Goal: Go to known website: Access a specific website the user already knows

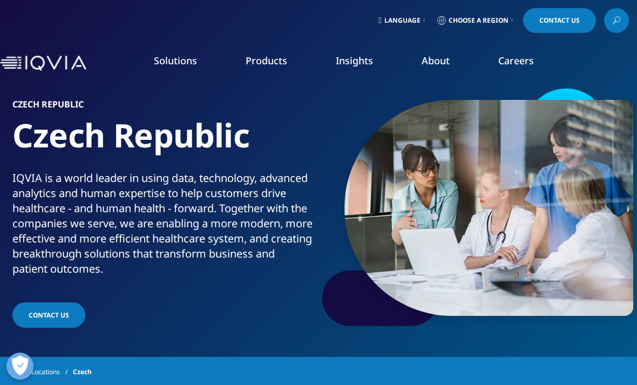
click at [414, 19] on span "Language" at bounding box center [402, 20] width 36 height 9
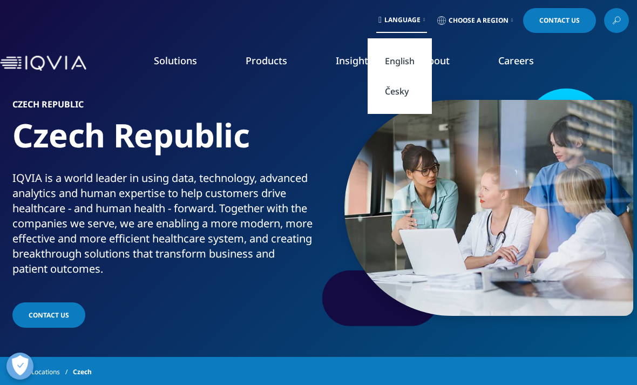
click at [399, 93] on link "Česky" at bounding box center [400, 91] width 64 height 30
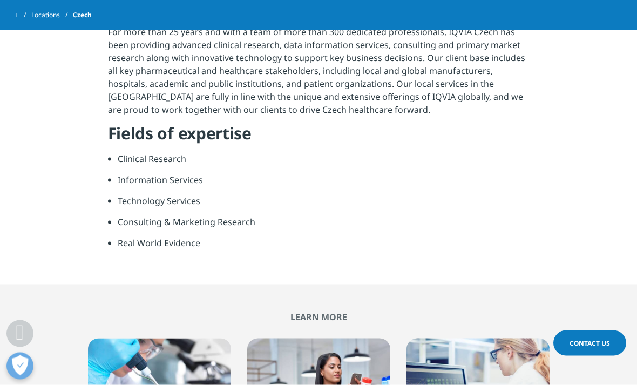
scroll to position [394, 0]
